Goal: Find contact information: Find contact information

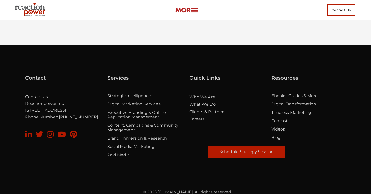
scroll to position [3339, 0]
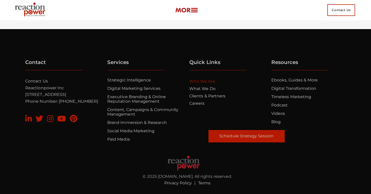
click at [210, 84] on link "Who we are" at bounding box center [202, 81] width 26 height 5
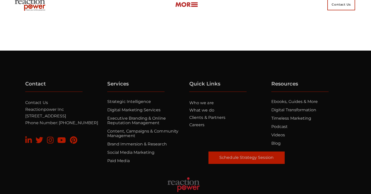
scroll to position [1771, 0]
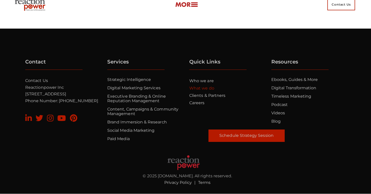
click at [205, 88] on link "What we do" at bounding box center [201, 88] width 25 height 5
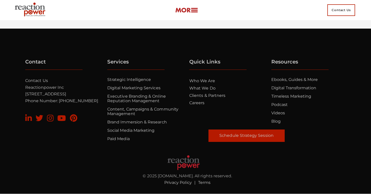
scroll to position [3362, 0]
drag, startPoint x: 25, startPoint y: 93, endPoint x: 47, endPoint y: 98, distance: 22.7
click at [47, 98] on p "Contact Us Reactionpower Inc [STREET_ADDRESS] Phone Number: [PHONE_NUMBER]" at bounding box center [63, 90] width 76 height 27
copy p "[STREET_ADDRESS],"
